Goal: Transaction & Acquisition: Purchase product/service

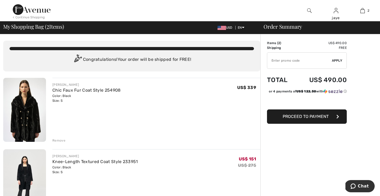
click at [61, 140] on div "Remove" at bounding box center [58, 140] width 13 height 5
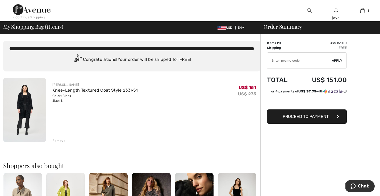
click at [300, 118] on span "Proceed to Payment" at bounding box center [305, 116] width 46 height 5
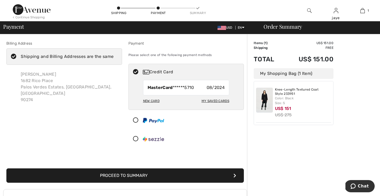
click at [218, 101] on div "My Saved Cards" at bounding box center [215, 100] width 28 height 9
radio input "true"
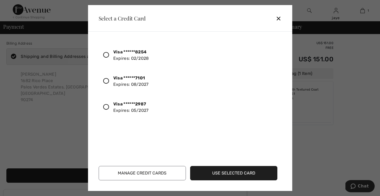
click at [279, 18] on div "✕" at bounding box center [281, 18] width 10 height 11
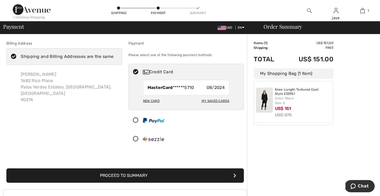
click at [192, 173] on button "Proceed to Summary" at bounding box center [124, 175] width 237 height 14
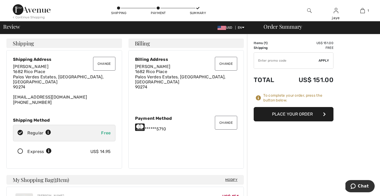
click at [308, 113] on button "Place Your Order" at bounding box center [293, 114] width 80 height 14
